Goal: Transaction & Acquisition: Obtain resource

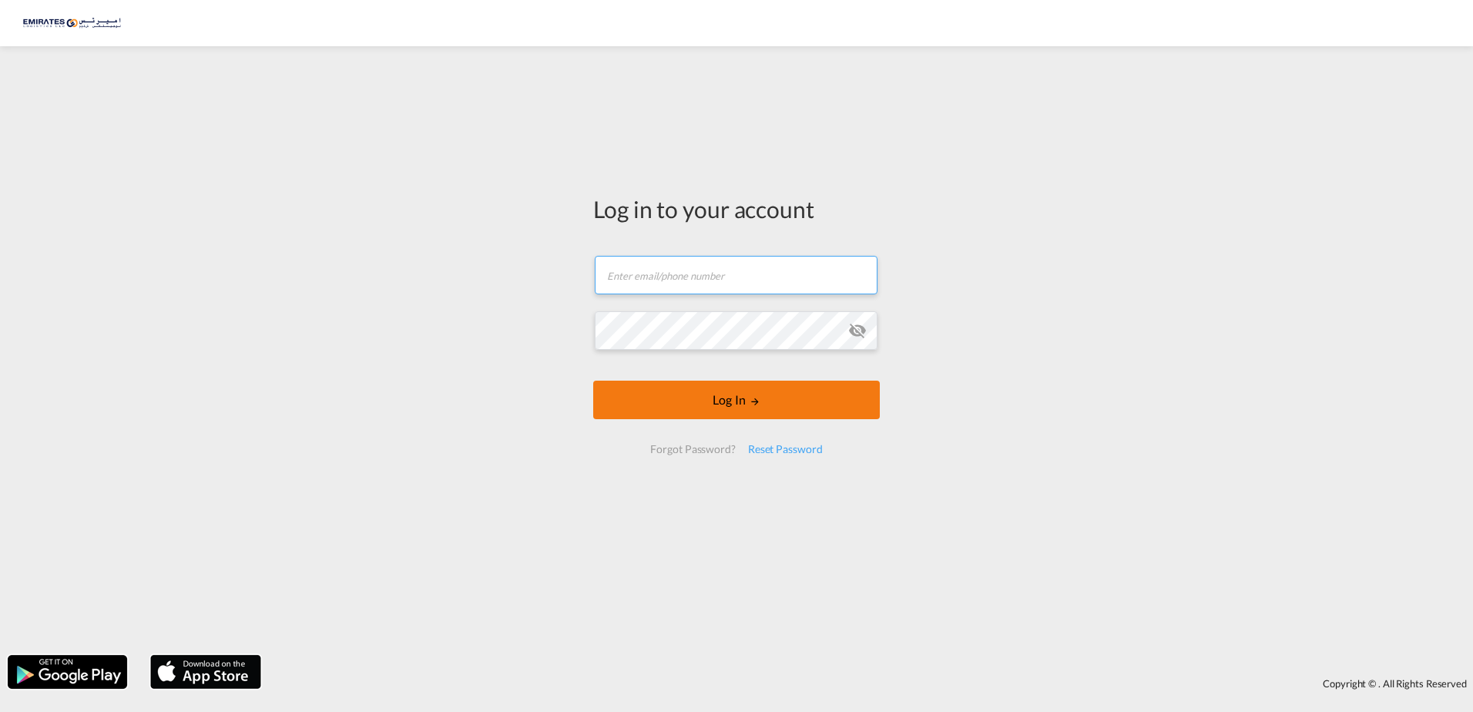
type input "[EMAIL_ADDRESS][DOMAIN_NAME]"
click at [726, 408] on button "Log In" at bounding box center [736, 399] width 287 height 39
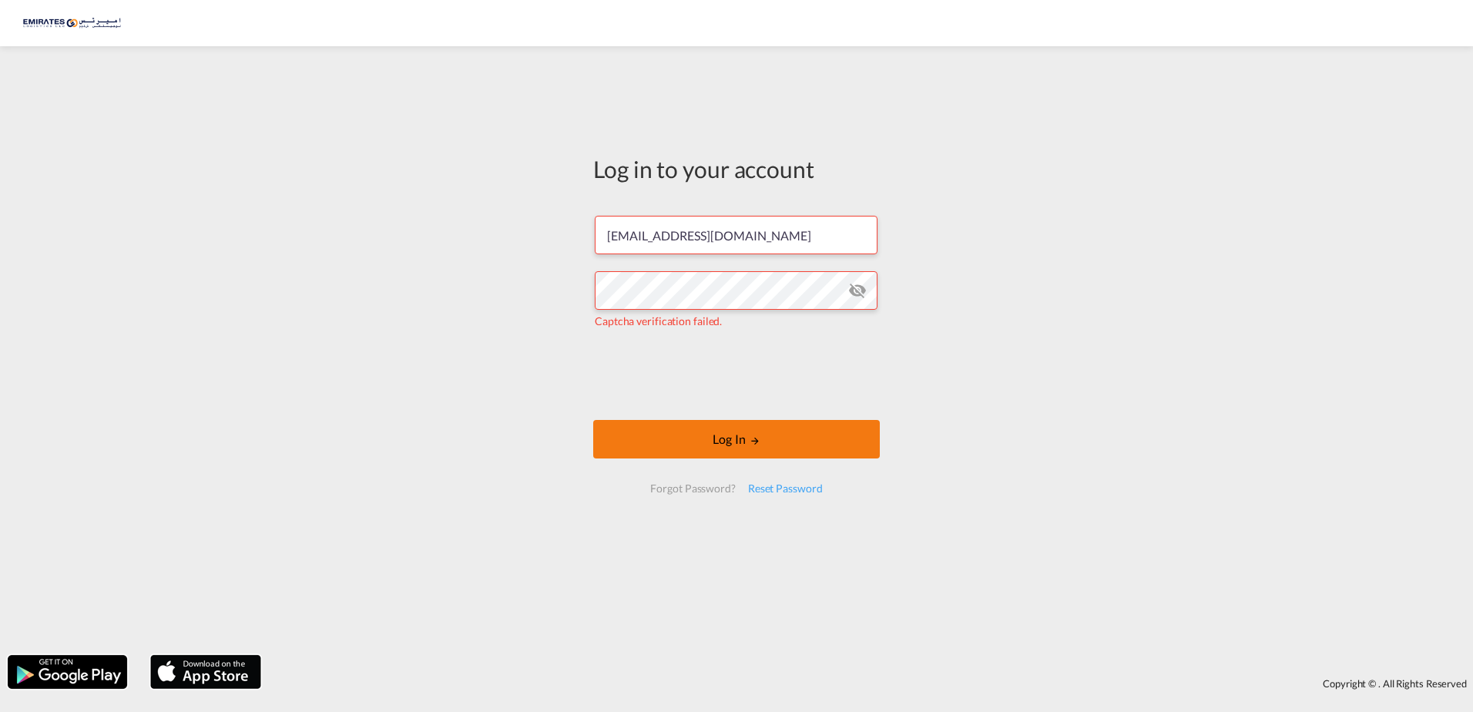
click at [779, 440] on button "Log In" at bounding box center [736, 439] width 287 height 39
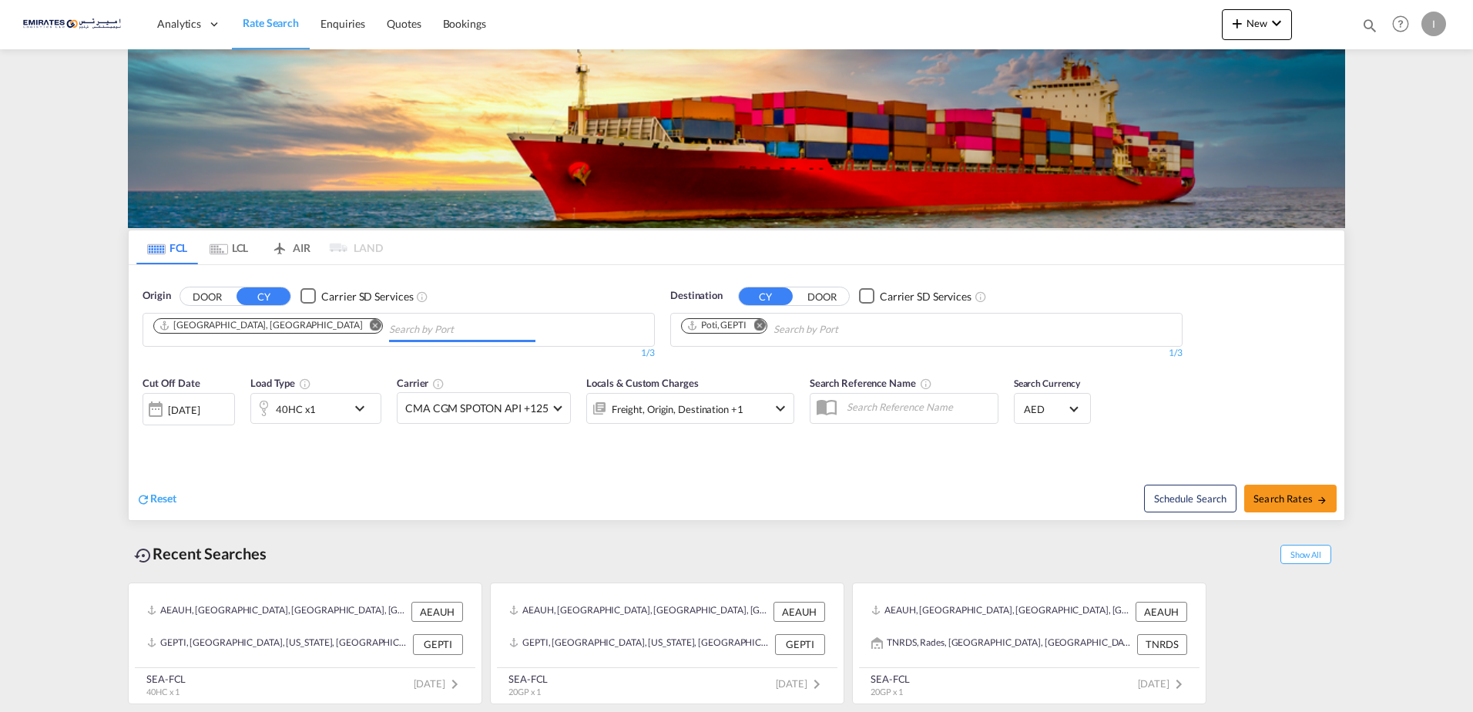
click at [389, 326] on input "Chips input." at bounding box center [462, 329] width 146 height 25
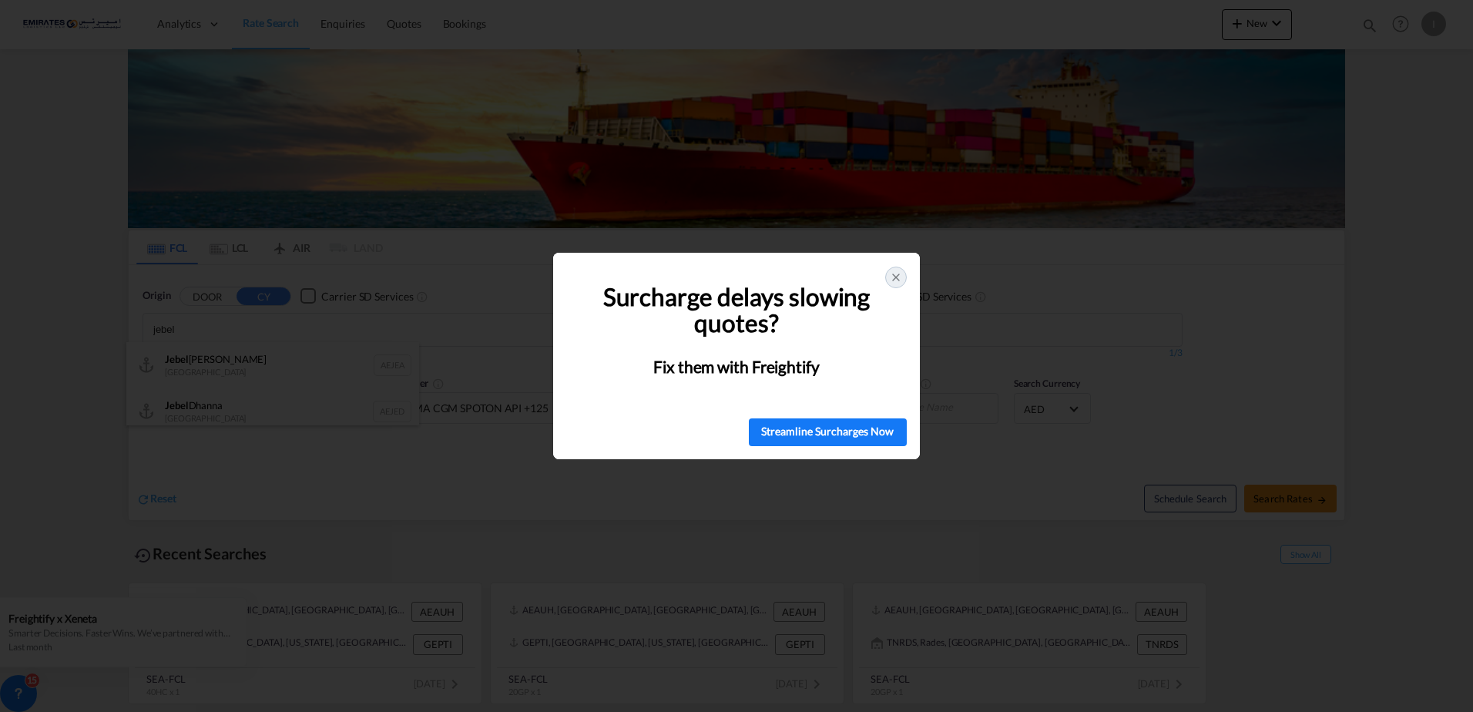
type input "jebel"
click at [243, 373] on div "🚨 Struggling with Surcharges? You're Not Alone! Surcharge delays slowing quotes…" at bounding box center [736, 356] width 1473 height 712
click at [898, 275] on icon at bounding box center [896, 277] width 12 height 12
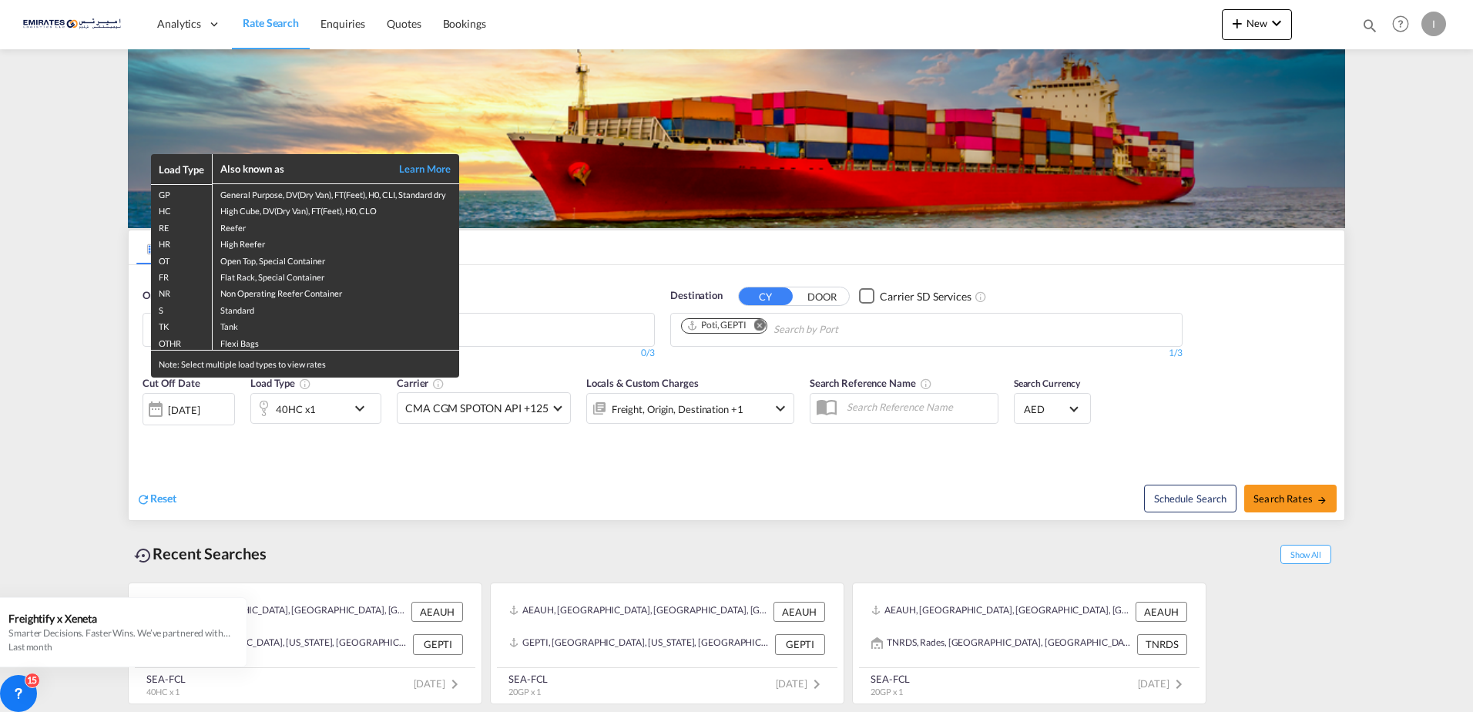
click at [515, 330] on div "Load Type Also known as Learn More GP General Purpose, DV(Dry Van), FT(Feet), H…" at bounding box center [736, 356] width 1473 height 712
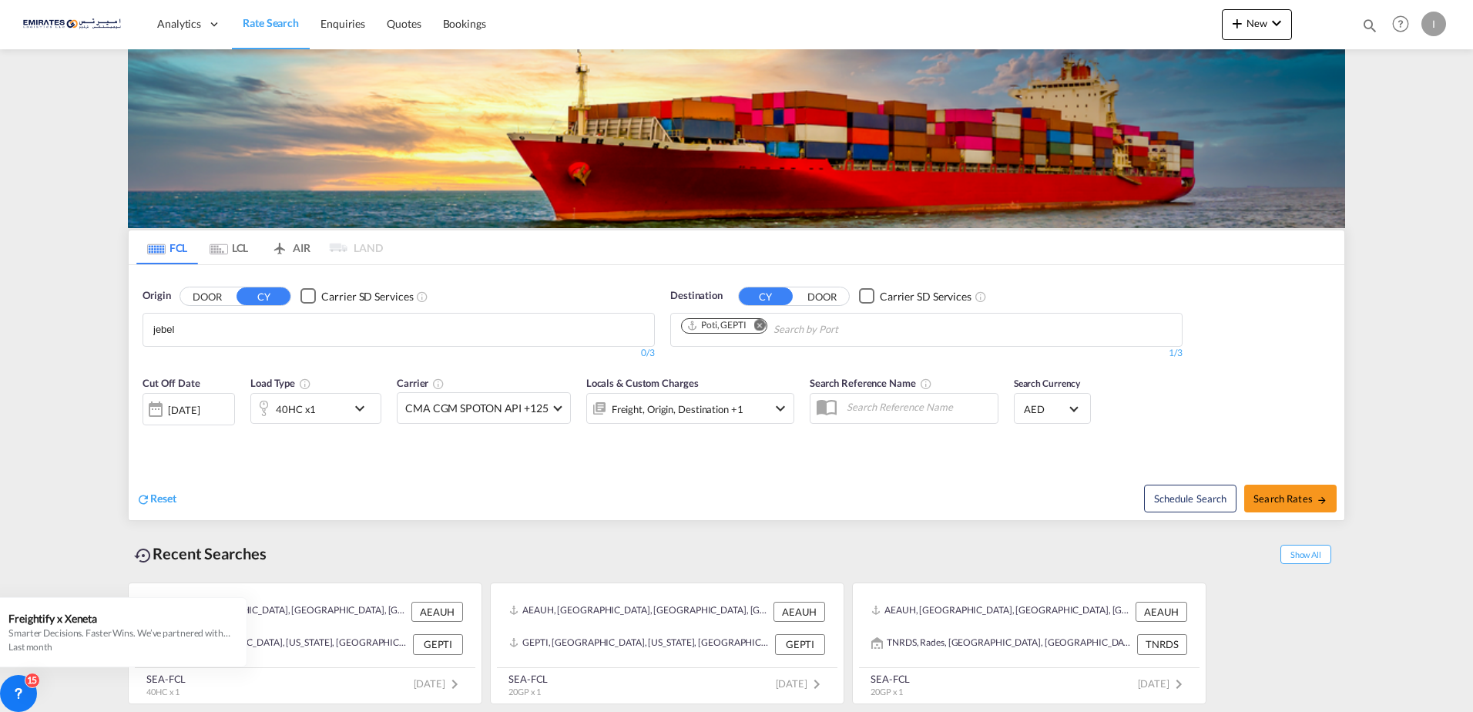
click at [313, 330] on body "Analytics Dashboard Rate Search Enquiries Quotes Bookings" at bounding box center [736, 356] width 1473 height 712
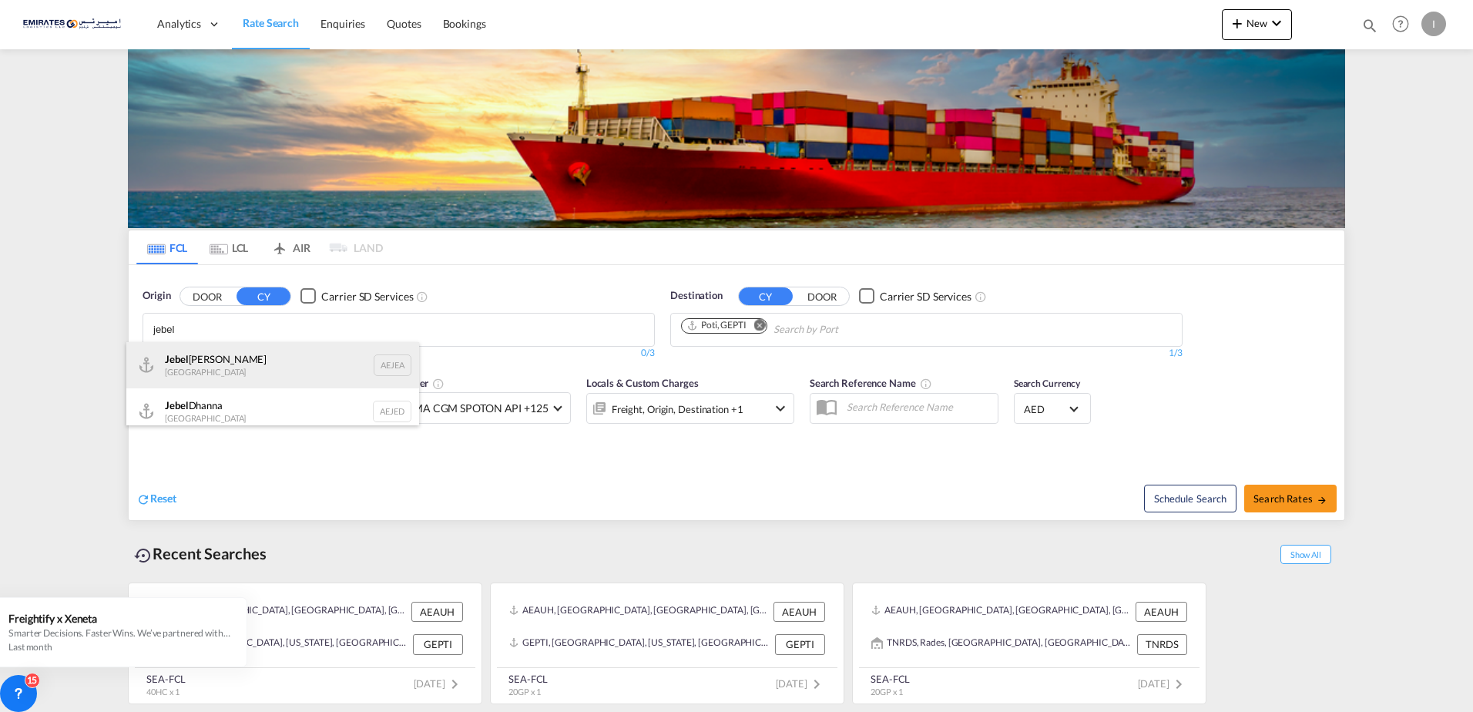
click at [240, 370] on div "[GEOGRAPHIC_DATA] AEJEA" at bounding box center [272, 365] width 293 height 46
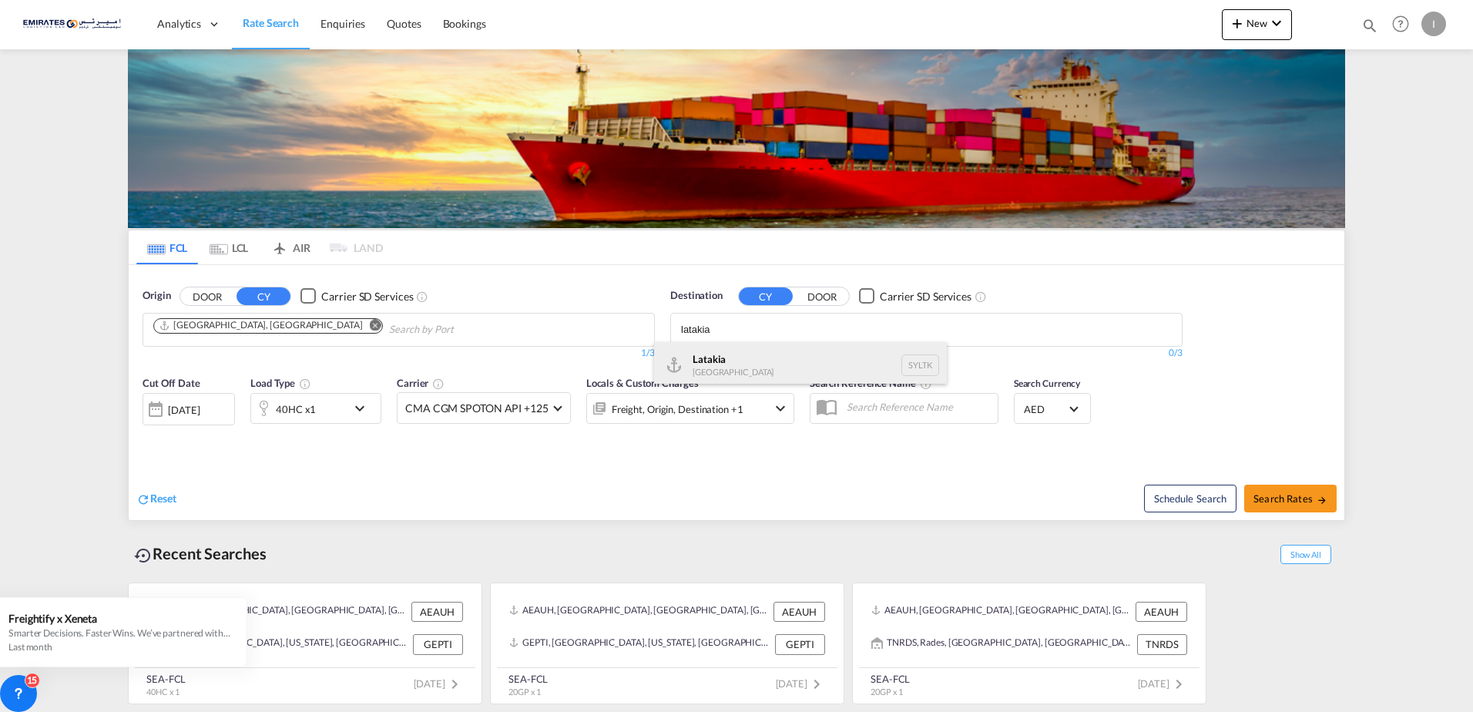
type input "latakia"
click at [702, 363] on div "Latakia [GEOGRAPHIC_DATA] SYLTK" at bounding box center [800, 365] width 293 height 46
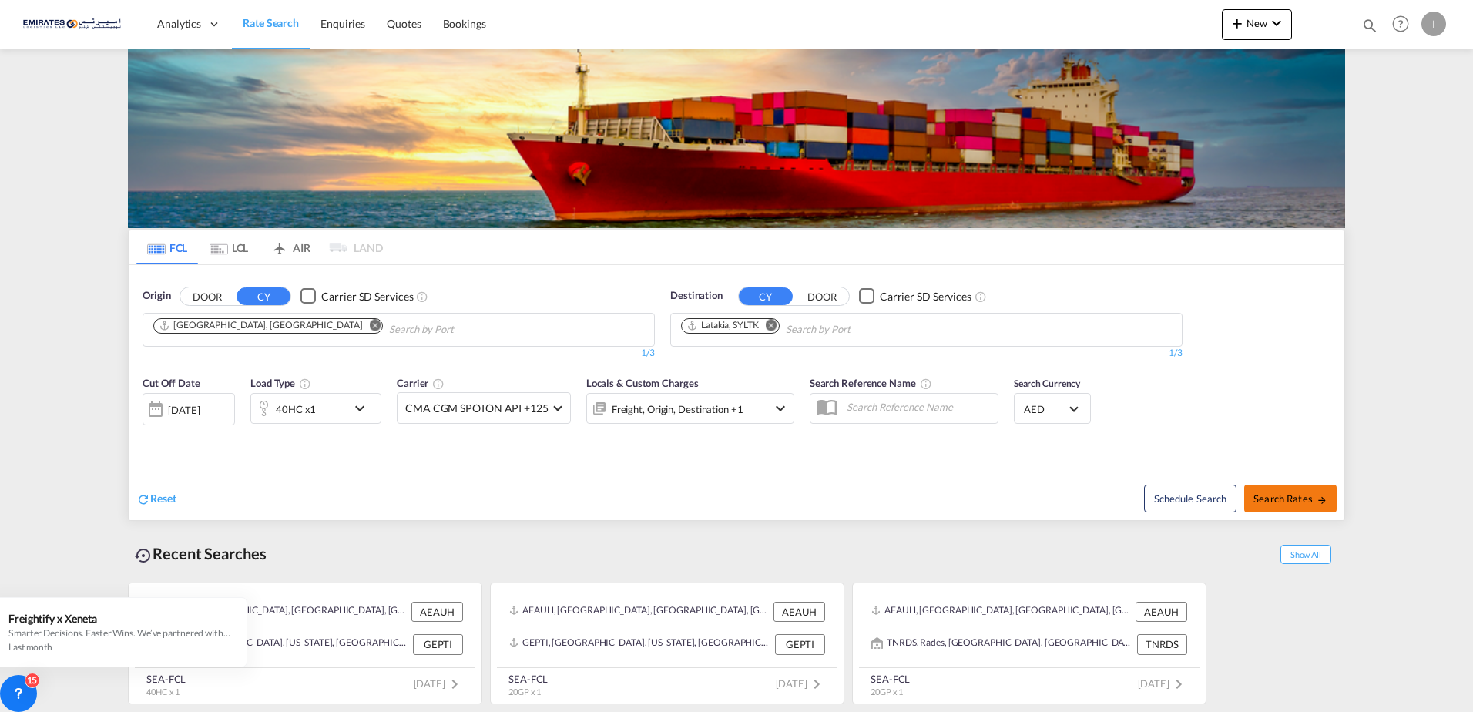
click at [1295, 504] on button "Search Rates" at bounding box center [1290, 498] width 92 height 28
type input "AEJEA to SYLTK / [DATE]"
